Goal: Task Accomplishment & Management: Complete application form

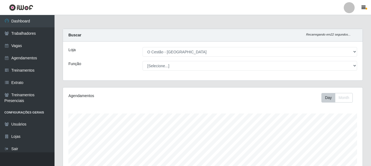
select select "238"
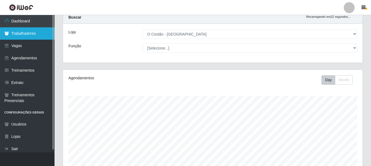
scroll to position [113, 300]
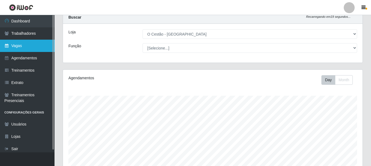
click at [25, 47] on link "Vagas" at bounding box center [27, 46] width 55 height 12
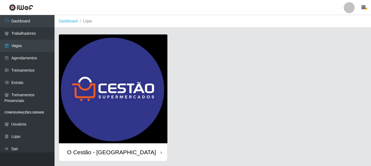
click at [97, 151] on div "O Cestão - [GEOGRAPHIC_DATA]" at bounding box center [111, 151] width 89 height 7
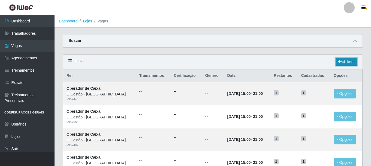
click at [350, 63] on link "Adicionar" at bounding box center [347, 62] width 22 height 8
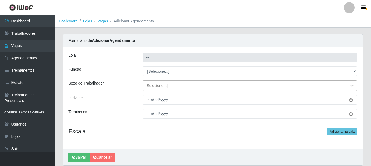
type input "O Cestão - [GEOGRAPHIC_DATA]"
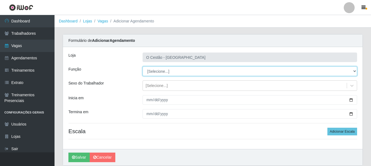
click at [162, 70] on select "[Selecione...] ASG ASG + ASG ++ Auxiliar de Estoque Auxiliar de Estoque + Auxil…" at bounding box center [250, 71] width 215 height 10
select select "22"
click at [143, 66] on select "[Selecione...] ASG ASG + ASG ++ Auxiliar de Estoque Auxiliar de Estoque + Auxil…" at bounding box center [250, 71] width 215 height 10
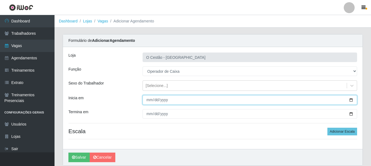
click at [184, 102] on input "Inicia em" at bounding box center [250, 100] width 215 height 10
type input "[DATE]"
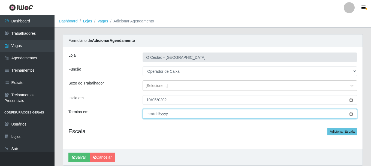
drag, startPoint x: 148, startPoint y: 115, endPoint x: 171, endPoint y: 131, distance: 28.2
click at [148, 115] on input "Termina em" at bounding box center [250, 114] width 215 height 10
type input "[DATE]"
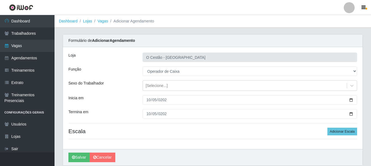
click at [196, 125] on div "Loja O Cestão - Bayeux Função [Selecione...] ASG ASG + ASG ++ Auxiliar de Estoq…" at bounding box center [213, 98] width 300 height 102
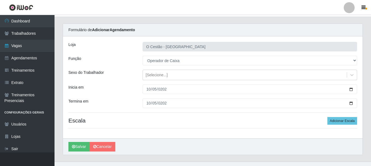
scroll to position [20, 0]
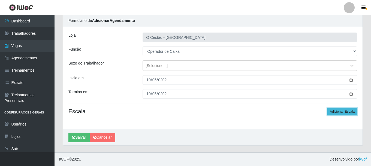
click at [331, 113] on button "Adicionar Escala" at bounding box center [342, 111] width 30 height 8
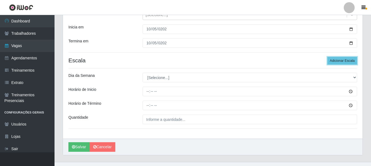
scroll to position [74, 0]
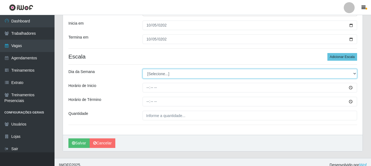
click at [162, 70] on select "[Selecione...] Segunda Terça Quarta Quinta Sexta Sábado Domingo" at bounding box center [250, 74] width 215 height 10
select select "0"
click at [143, 69] on select "[Selecione...] Segunda Terça Quarta Quinta Sexta Sábado Domingo" at bounding box center [250, 74] width 215 height 10
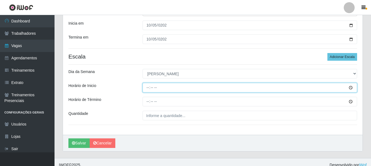
drag, startPoint x: 147, startPoint y: 86, endPoint x: 152, endPoint y: 92, distance: 7.1
click at [147, 86] on input "Horário de Inicio" at bounding box center [250, 88] width 215 height 10
click at [152, 88] on input "Horário de Inicio" at bounding box center [250, 88] width 215 height 10
click at [148, 87] on input "Horário de Inicio" at bounding box center [250, 88] width 215 height 10
type input "10:00"
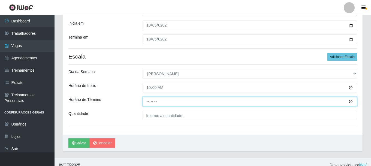
click at [149, 102] on input "Horário de Término" at bounding box center [250, 102] width 215 height 10
type input "19:00"
click at [168, 105] on input "19:00" at bounding box center [250, 102] width 215 height 10
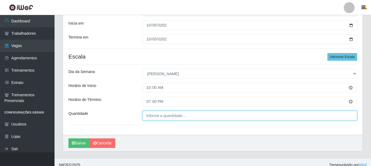
type input "___"
click at [168, 114] on input "___" at bounding box center [250, 115] width 215 height 10
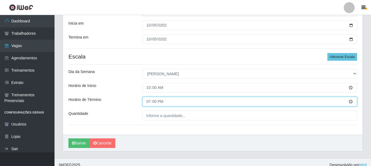
click at [152, 99] on input "19:00" at bounding box center [250, 102] width 215 height 10
click at [152, 100] on input "19:00" at bounding box center [250, 102] width 215 height 10
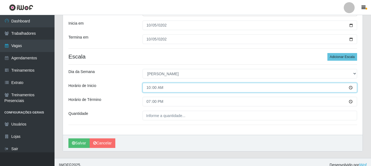
click at [150, 86] on input "10:00" at bounding box center [250, 88] width 215 height 10
type input "11:00"
click at [150, 87] on input "11:00" at bounding box center [250, 88] width 215 height 10
type input "12:00"
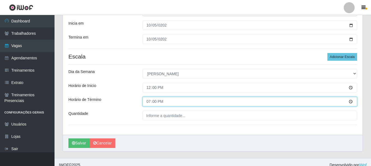
click at [152, 102] on input "19:00" at bounding box center [250, 102] width 215 height 10
click at [150, 102] on input "19:00" at bounding box center [250, 102] width 215 height 10
type input "01:00"
type input "18:00"
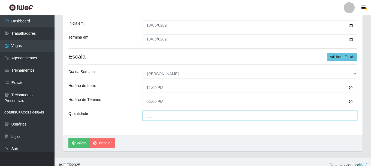
click at [166, 111] on input "___" at bounding box center [250, 115] width 215 height 10
type input "1__"
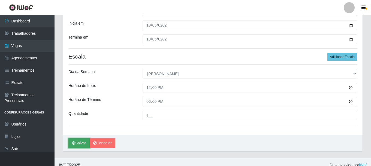
click at [81, 140] on button "Salvar" at bounding box center [78, 143] width 21 height 10
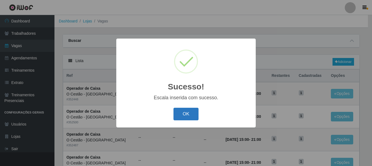
click at [185, 116] on button "OK" at bounding box center [186, 113] width 25 height 13
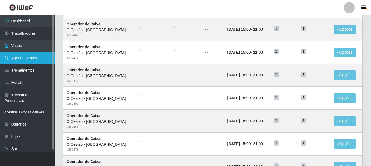
scroll to position [51, 0]
